Goal: Information Seeking & Learning: Find contact information

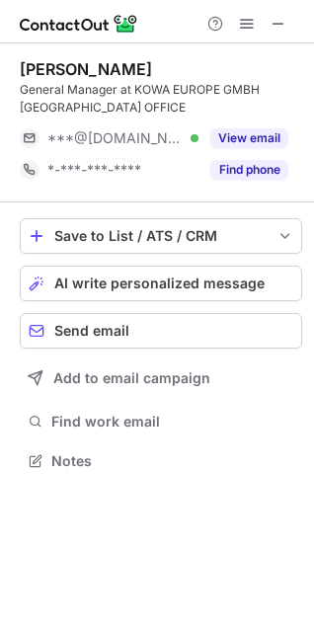
scroll to position [447, 314]
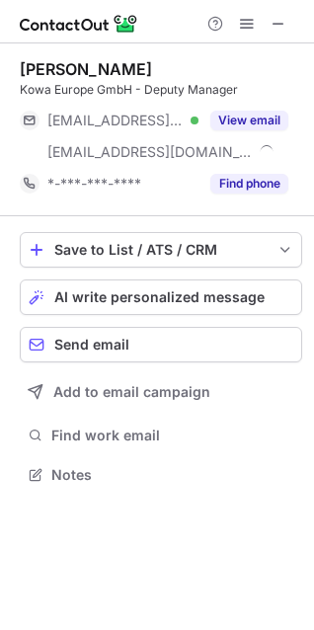
scroll to position [461, 314]
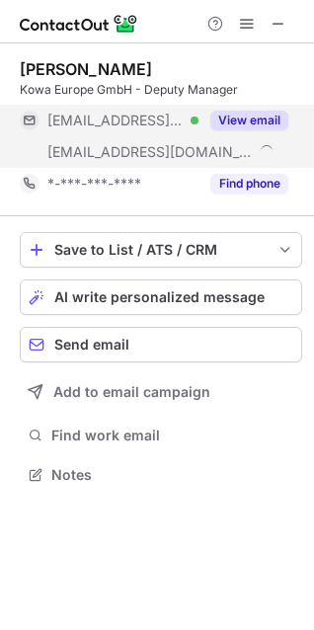
click at [255, 125] on button "View email" at bounding box center [249, 121] width 78 height 20
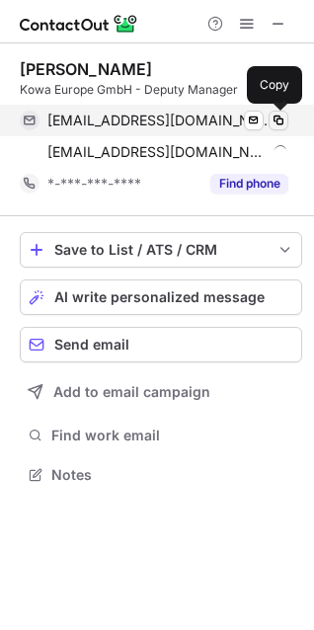
click at [282, 120] on span at bounding box center [279, 121] width 16 height 16
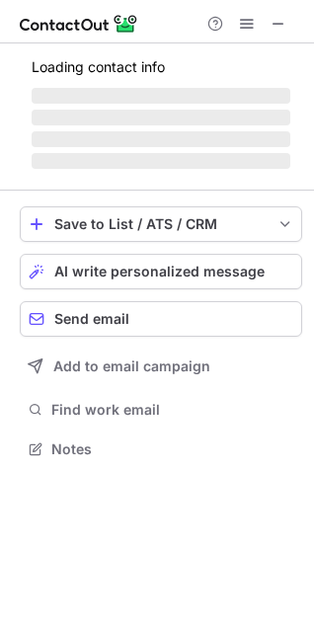
scroll to position [479, 314]
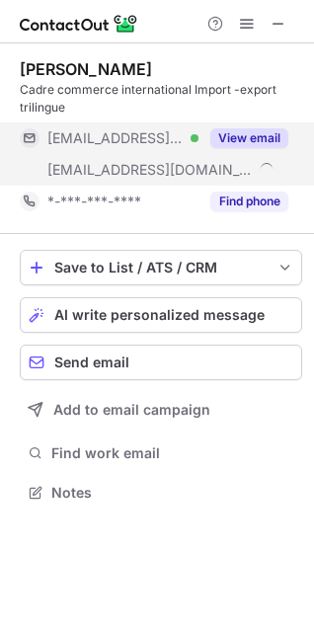
click at [245, 143] on button "View email" at bounding box center [249, 138] width 78 height 20
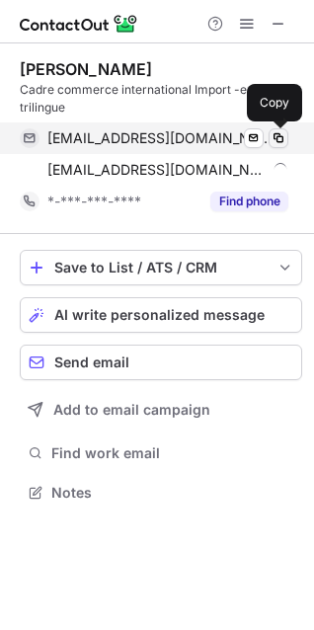
click at [282, 139] on span at bounding box center [279, 138] width 16 height 16
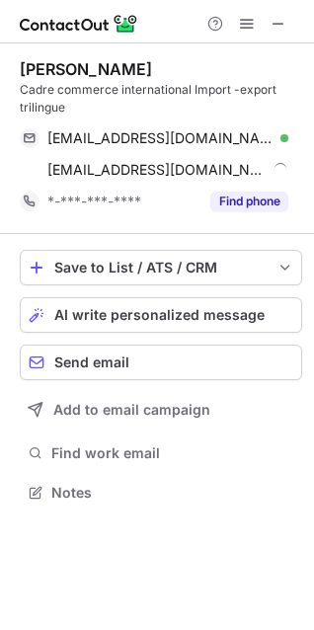
drag, startPoint x: 16, startPoint y: 67, endPoint x: 199, endPoint y: 68, distance: 182.7
click at [199, 68] on div "Fatiha Ruelle Boudjebla Cadre commerce international Import -export trilingue f…" at bounding box center [157, 282] width 314 height 479
copy div "Fatiha Ruelle Boudjebla"
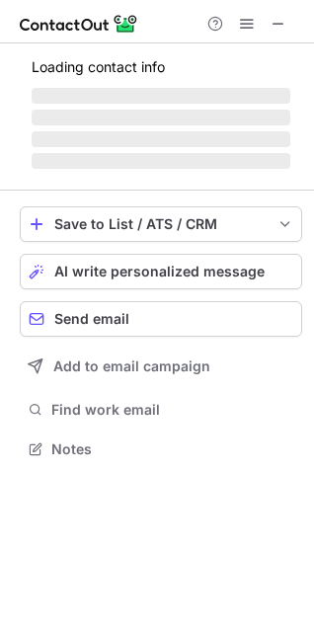
scroll to position [430, 314]
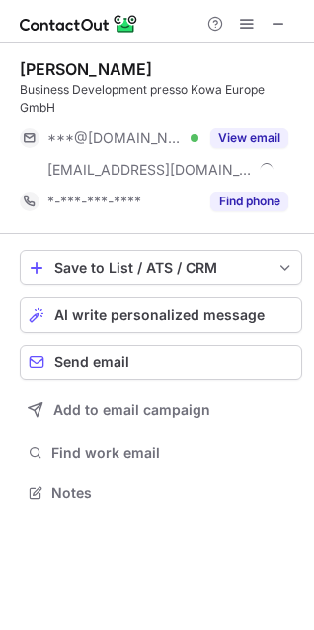
scroll to position [479, 314]
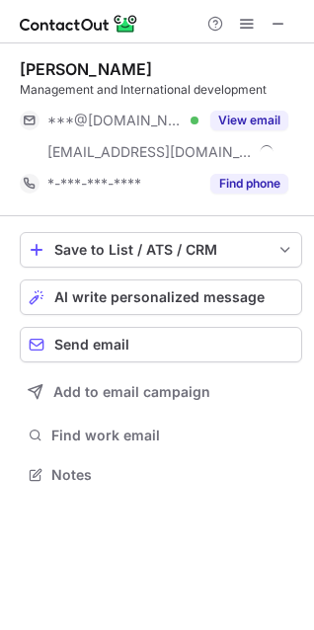
scroll to position [461, 314]
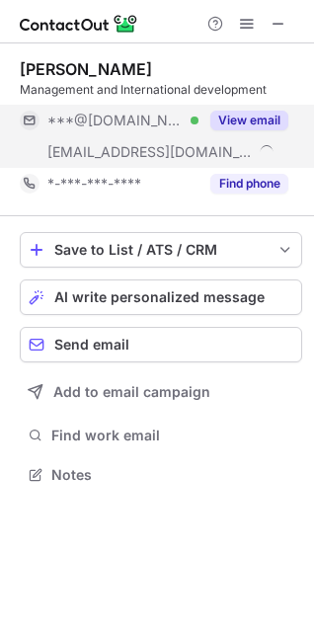
click at [250, 114] on button "View email" at bounding box center [249, 121] width 78 height 20
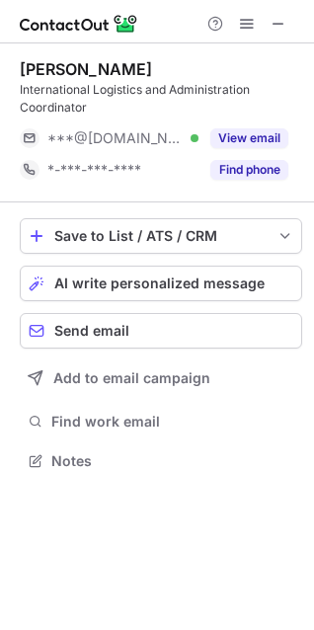
scroll to position [447, 314]
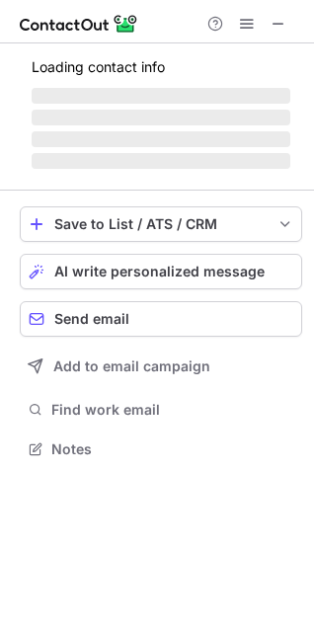
scroll to position [479, 314]
